Goal: Task Accomplishment & Management: Manage account settings

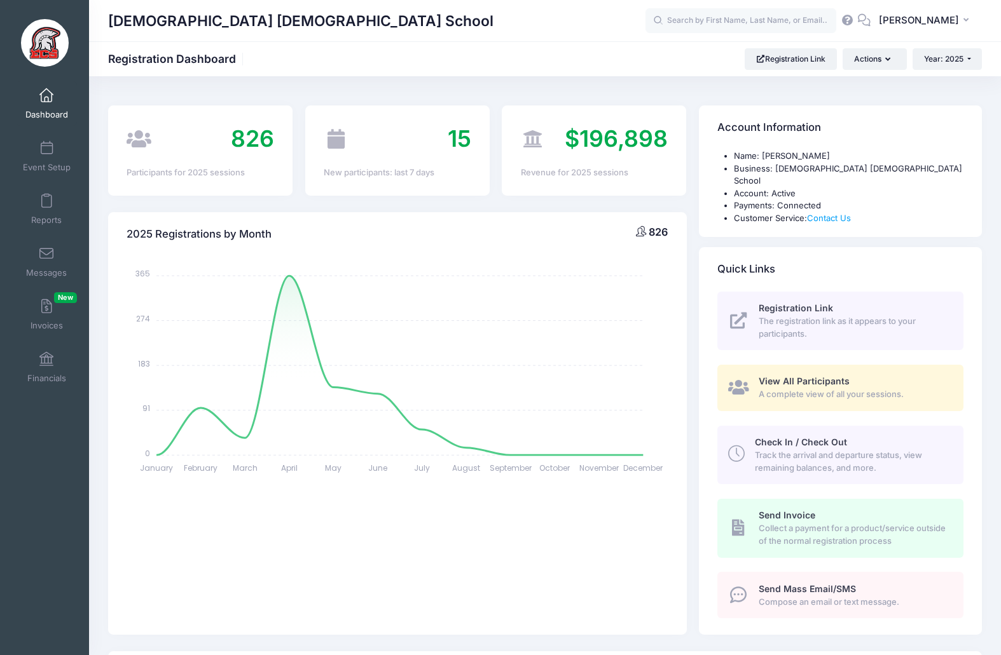
select select
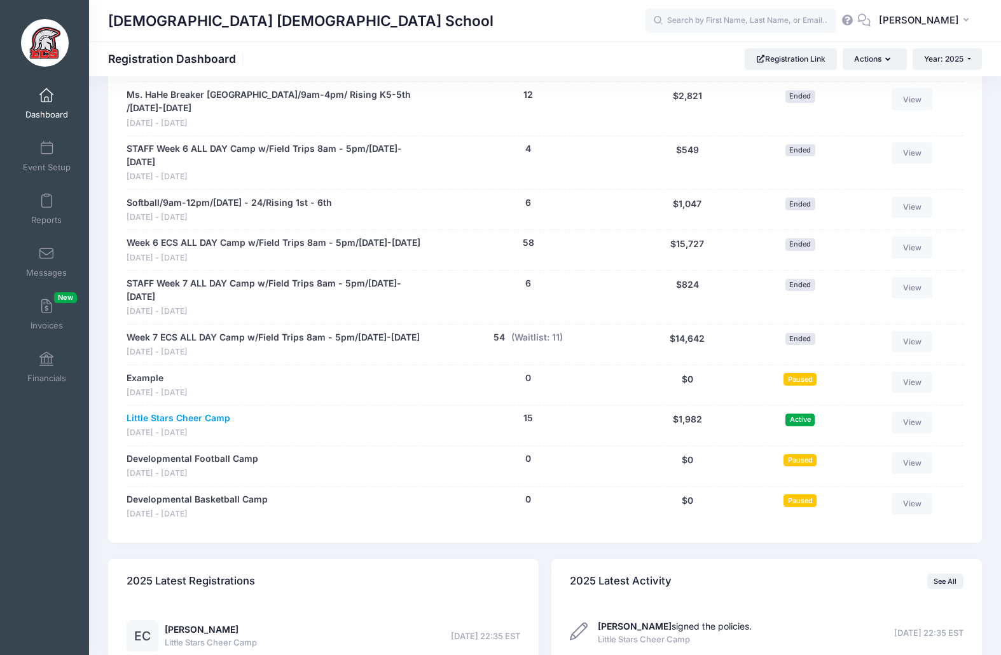
click at [176, 412] on link "Little Stars Cheer Camp" at bounding box center [179, 418] width 104 height 13
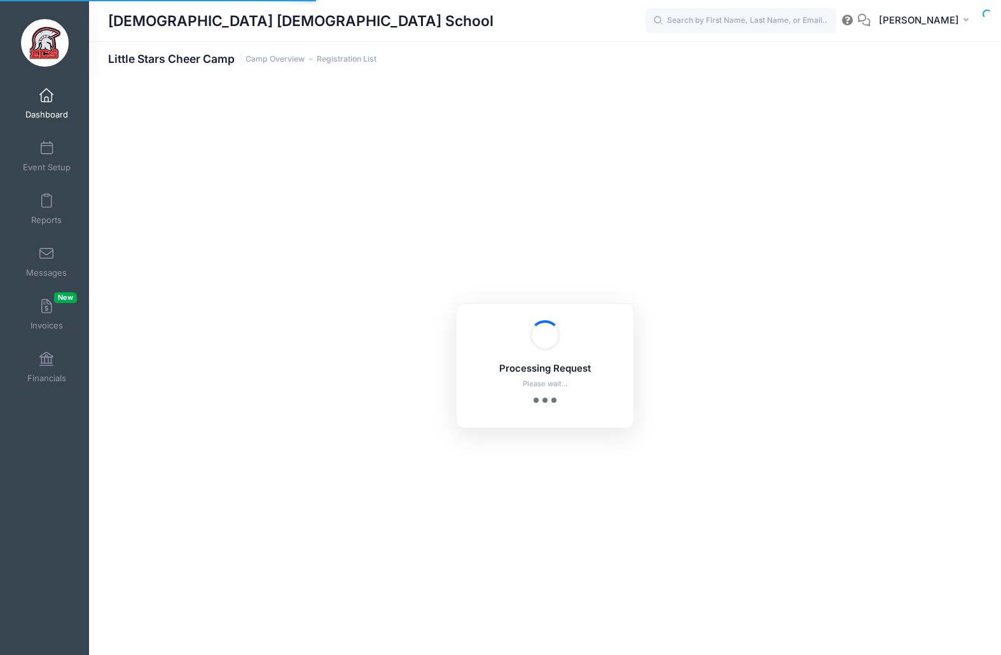
select select "10"
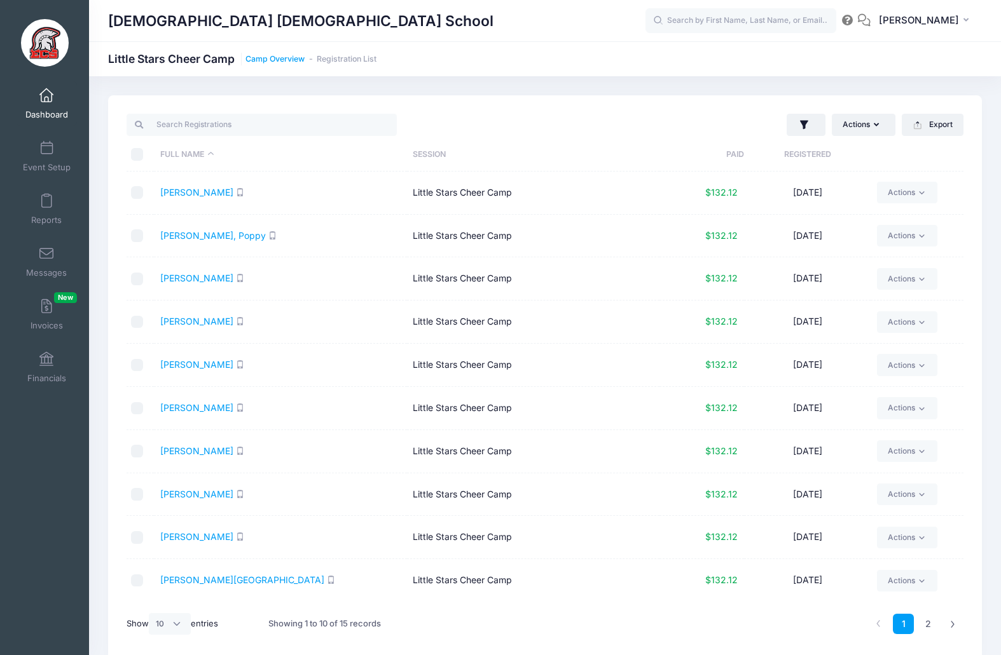
click at [271, 60] on link "Camp Overview" at bounding box center [274, 60] width 59 height 10
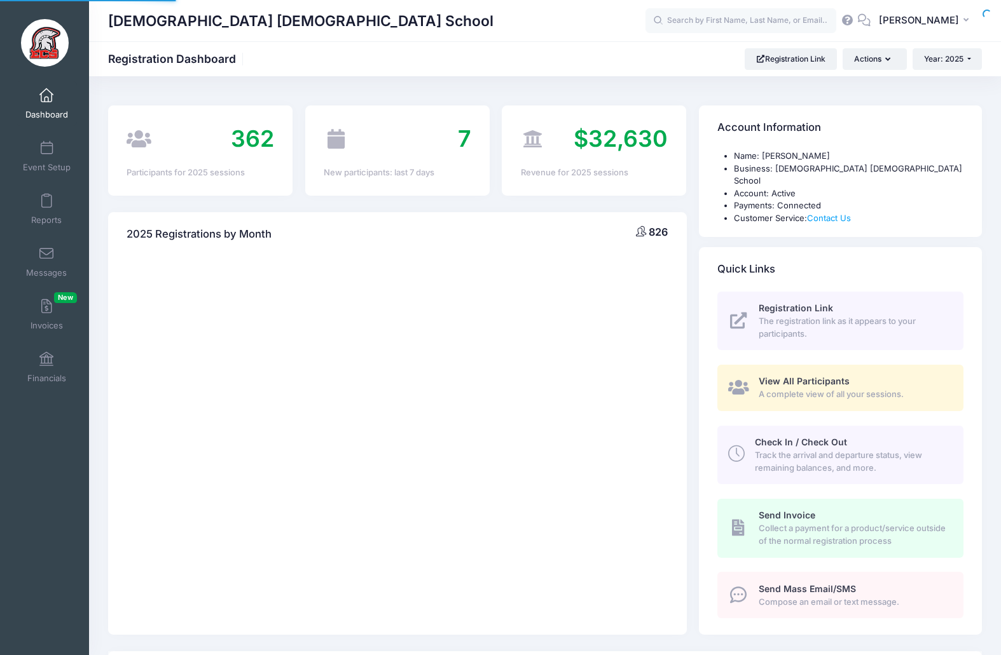
select select
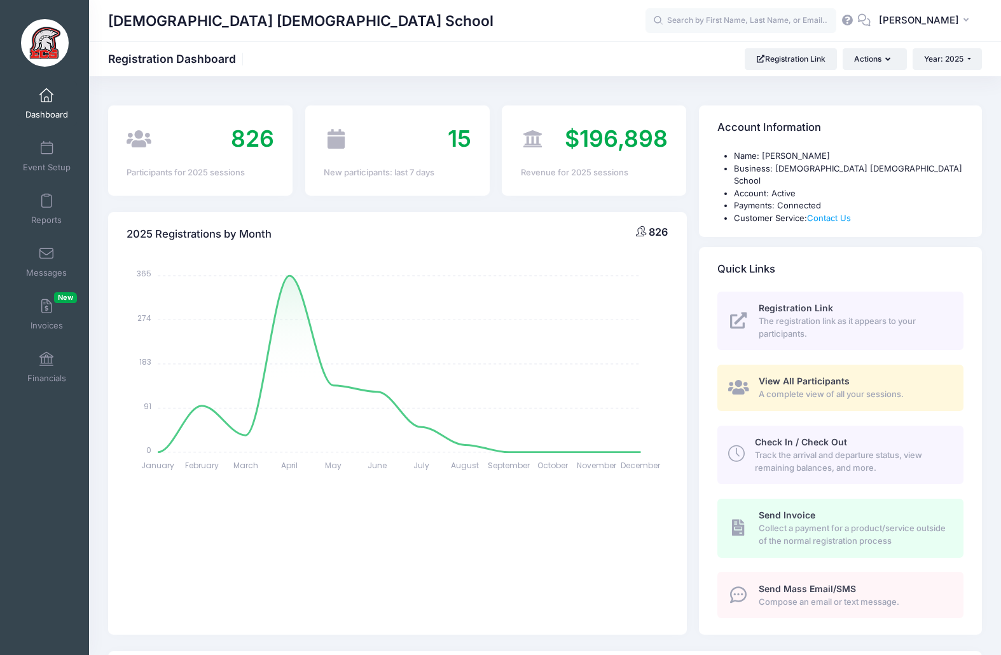
click at [812, 315] on span "The registration link as it appears to your participants." at bounding box center [853, 327] width 190 height 25
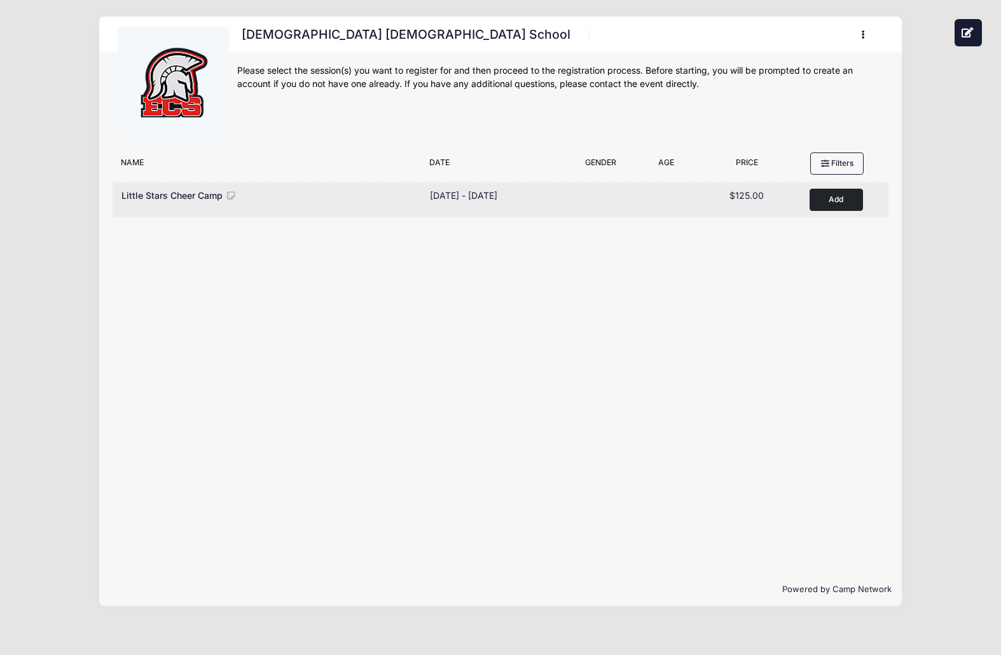
click at [195, 195] on span "Little Stars Cheer Camp" at bounding box center [171, 195] width 101 height 11
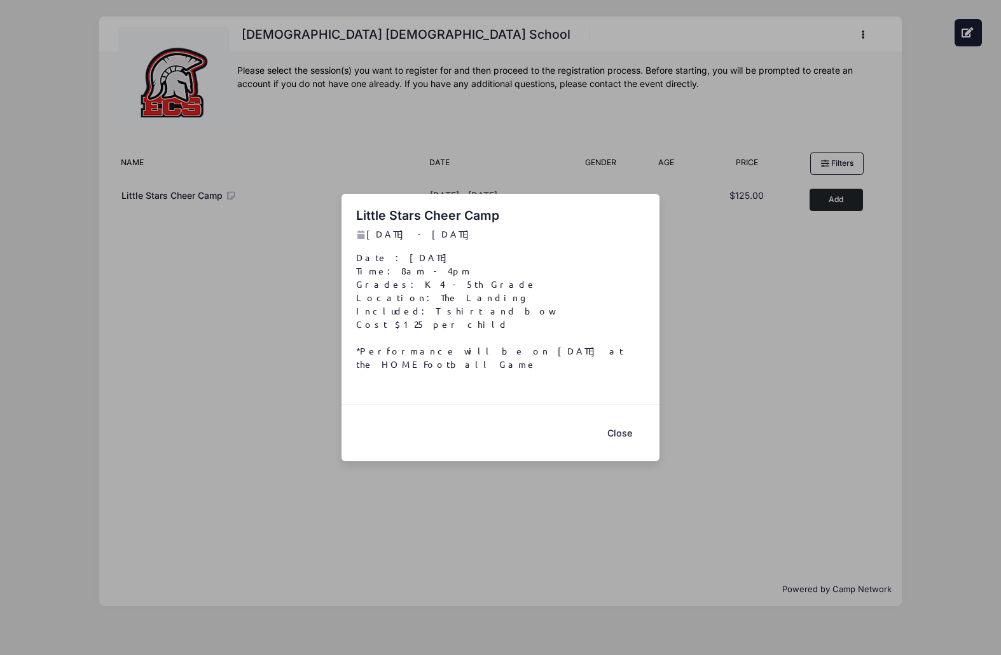
click at [618, 425] on button "Close" at bounding box center [619, 433] width 51 height 27
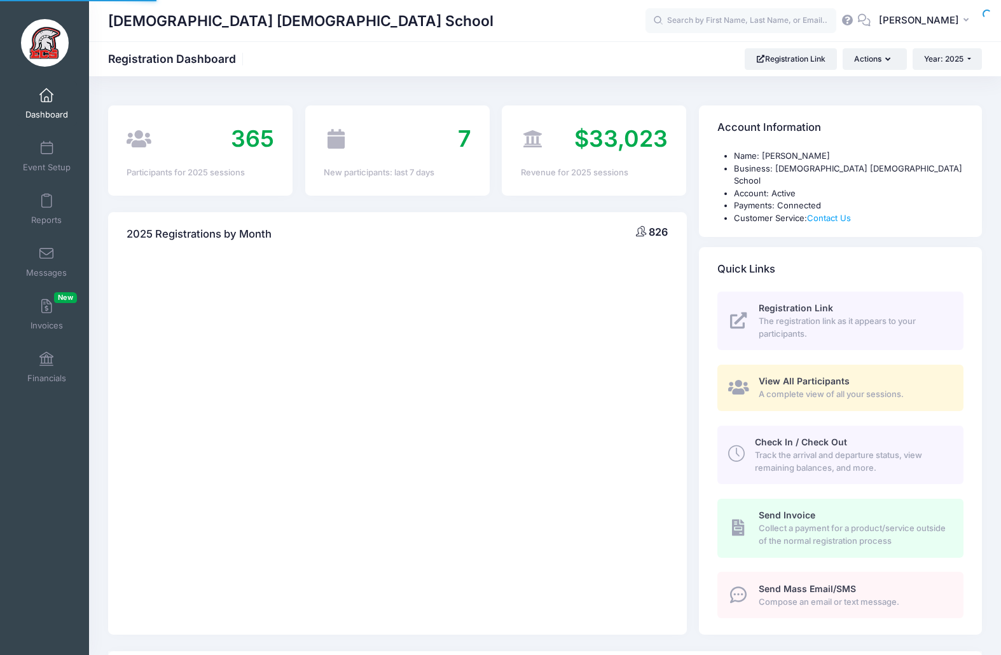
select select
